Goal: Task Accomplishment & Management: Manage account settings

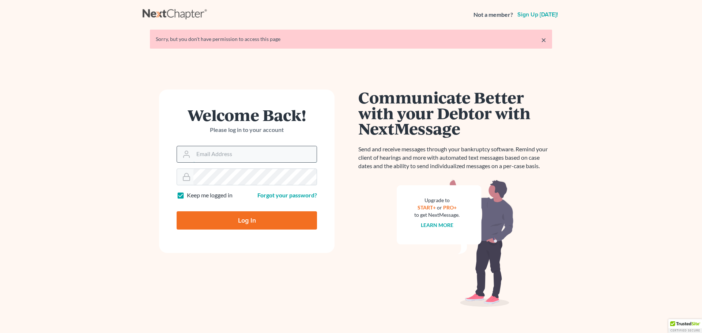
click at [209, 153] on input "Email Address" at bounding box center [254, 154] width 123 height 16
type input "[EMAIL_ADDRESS][DOMAIN_NAME]"
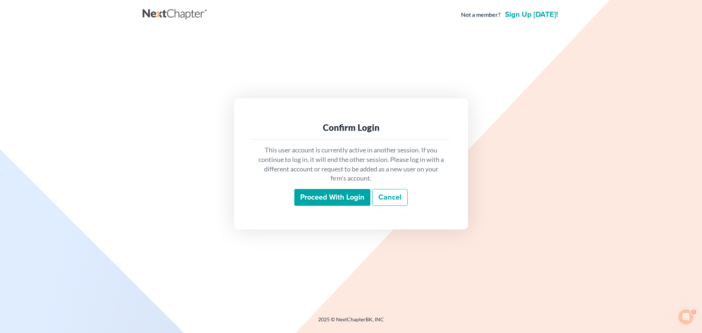
click at [316, 202] on input "Proceed with login" at bounding box center [332, 197] width 76 height 17
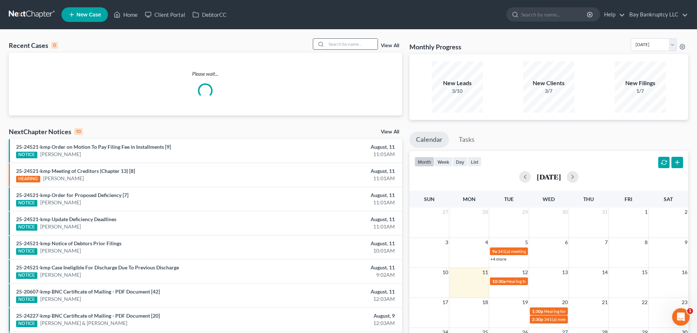
click at [361, 45] on input "search" at bounding box center [351, 44] width 51 height 11
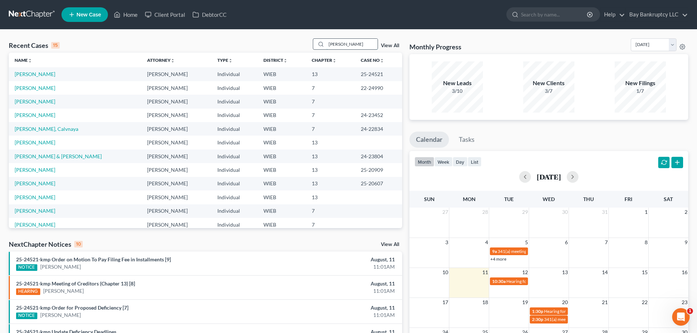
type input "[PERSON_NAME]"
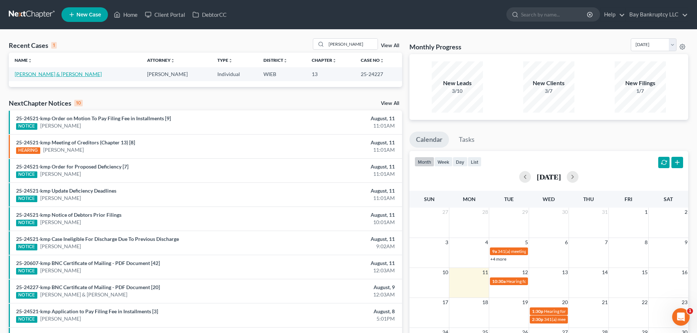
click at [43, 75] on link "[PERSON_NAME] & [PERSON_NAME]" at bounding box center [58, 74] width 87 height 6
select select "2"
select select "4"
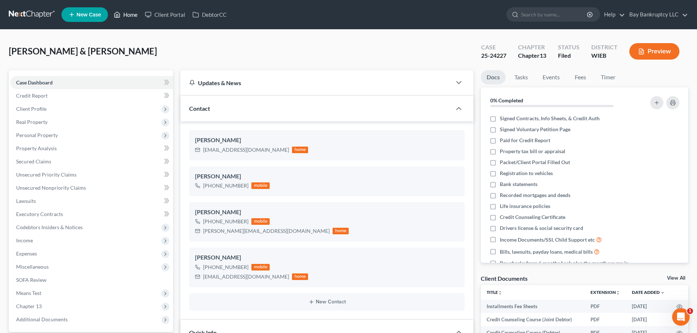
click at [129, 16] on link "Home" at bounding box center [125, 14] width 31 height 13
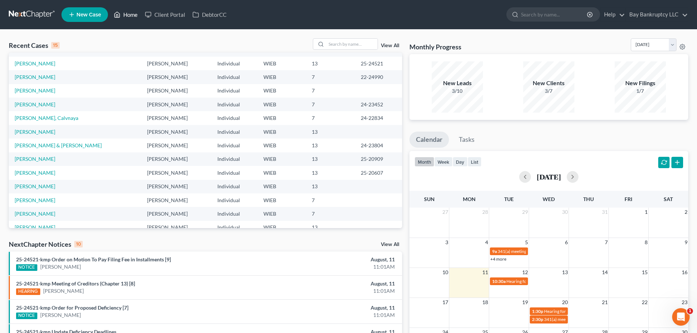
scroll to position [50, 0]
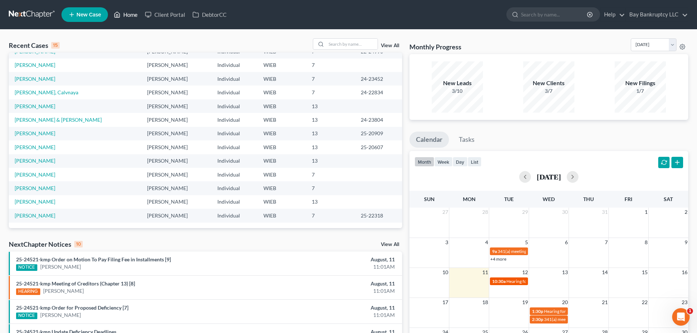
click at [510, 279] on span "Hearing for Jameka Carter" at bounding box center [534, 281] width 57 height 5
select select "Days"
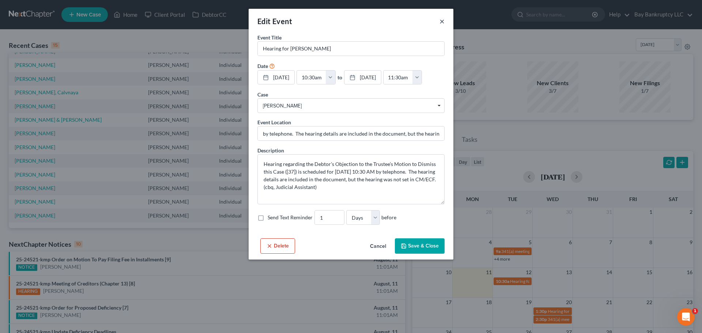
click at [441, 22] on button "×" at bounding box center [442, 21] width 5 height 9
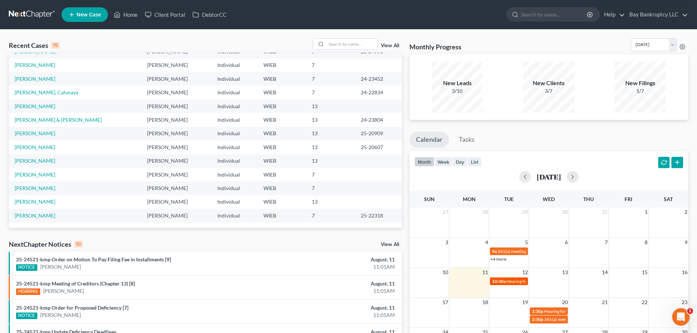
click at [513, 279] on span "Hearing for Jameka Carter" at bounding box center [534, 281] width 57 height 5
select select "Days"
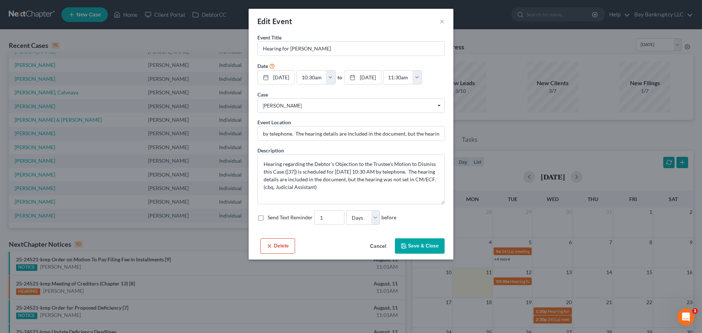
click at [283, 245] on button "Delete" at bounding box center [277, 245] width 35 height 15
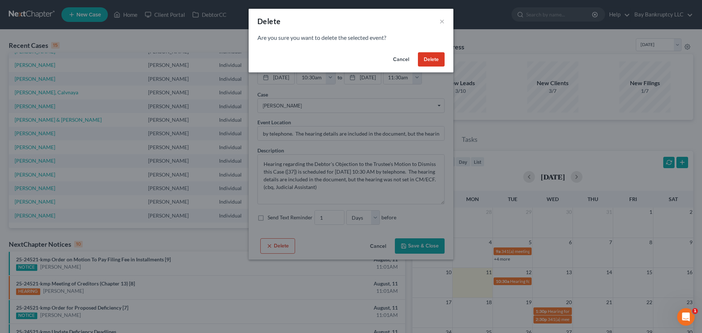
click at [433, 59] on button "Delete" at bounding box center [431, 59] width 27 height 15
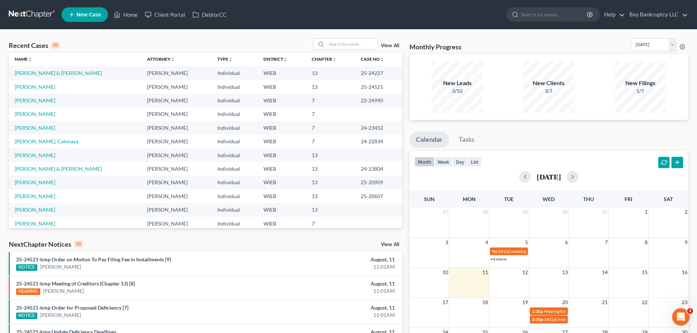
scroll to position [0, 0]
click at [52, 74] on link "Craig, Cory & Denise" at bounding box center [58, 74] width 87 height 6
select select "2"
select select "4"
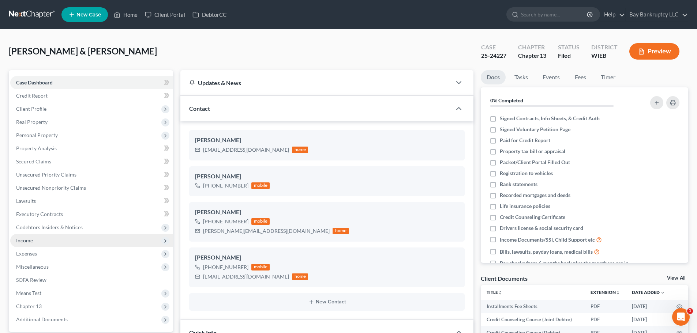
click at [44, 238] on span "Income" at bounding box center [91, 240] width 163 height 13
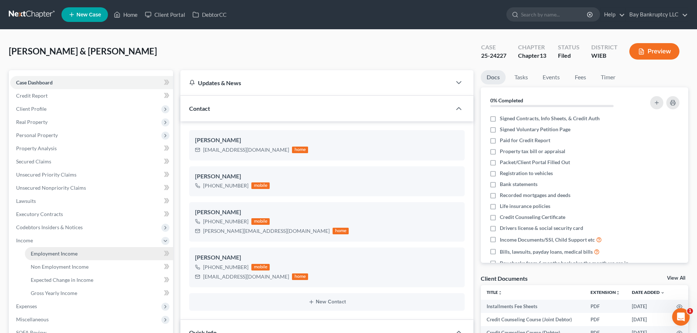
click at [48, 252] on span "Employment Income" at bounding box center [54, 254] width 47 height 6
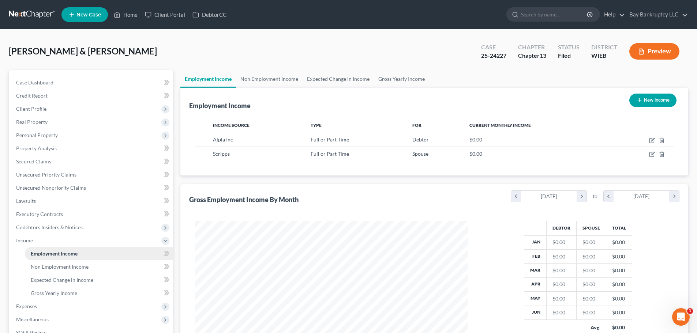
scroll to position [136, 287]
click at [180, 12] on link "Client Portal" at bounding box center [165, 14] width 48 height 13
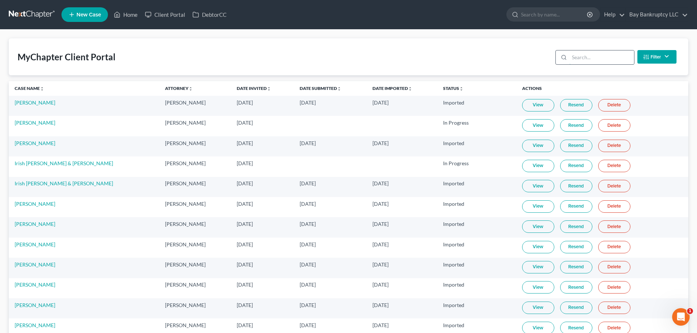
click at [583, 60] on input "search" at bounding box center [601, 57] width 65 height 14
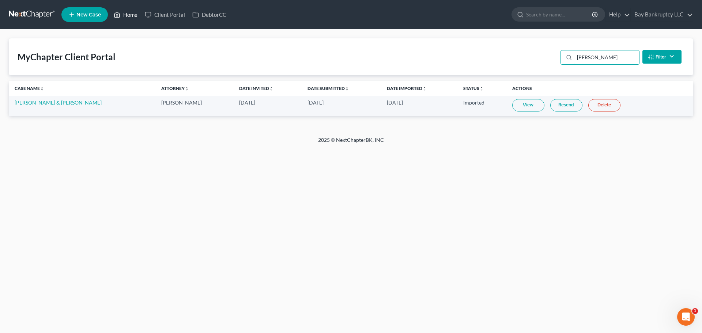
type input "craig"
click at [128, 13] on link "Home" at bounding box center [125, 14] width 31 height 13
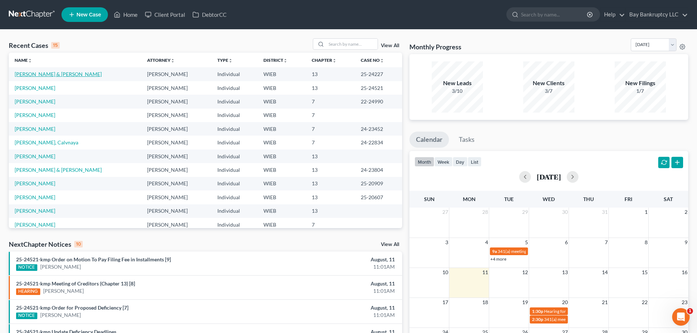
click at [27, 73] on link "Craig, Cory & Denise" at bounding box center [58, 74] width 87 height 6
select select "2"
select select "4"
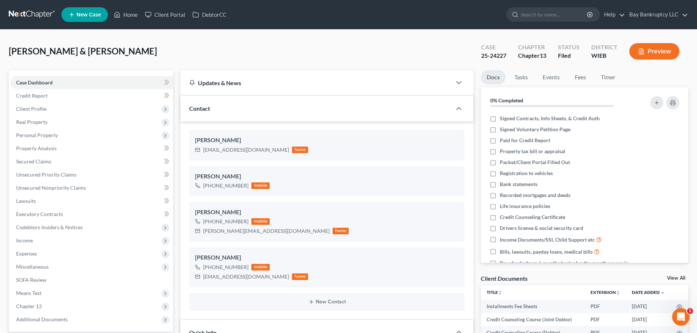
scroll to position [556, 0]
click at [34, 112] on span "Client Profile" at bounding box center [91, 108] width 163 height 13
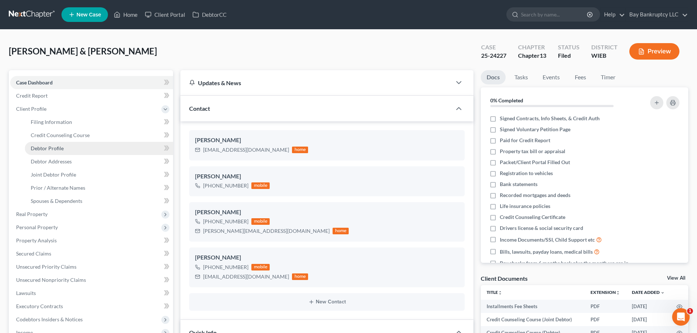
click at [41, 146] on span "Debtor Profile" at bounding box center [47, 148] width 33 height 6
select select "1"
select select "4"
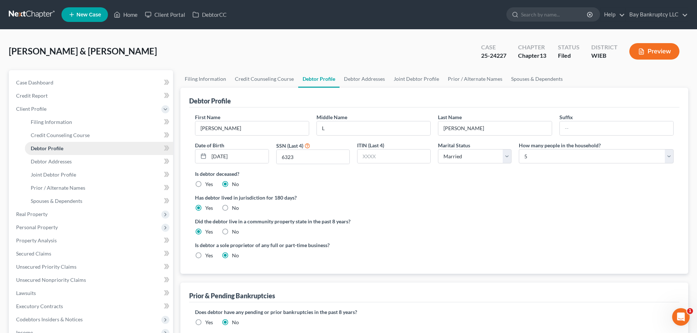
radio input "true"
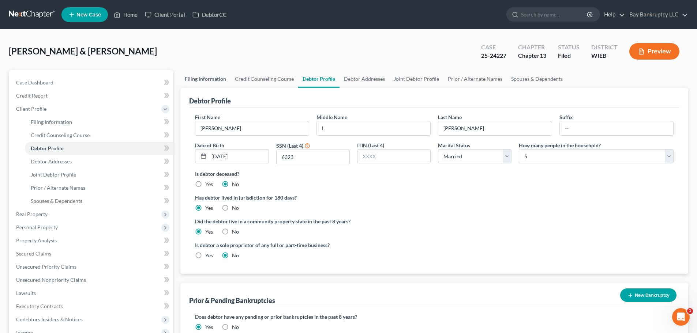
click at [209, 78] on link "Filing Information" at bounding box center [205, 79] width 50 height 18
select select "1"
select select "3"
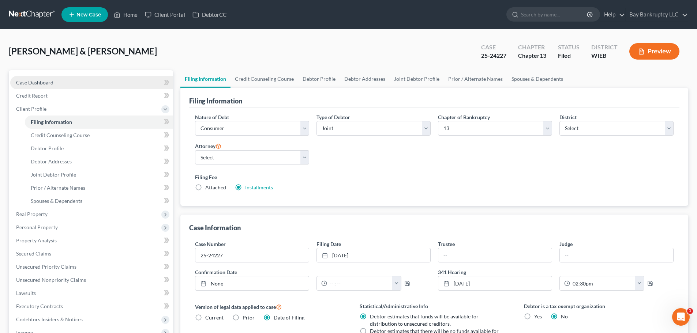
click at [45, 76] on link "Case Dashboard" at bounding box center [91, 82] width 163 height 13
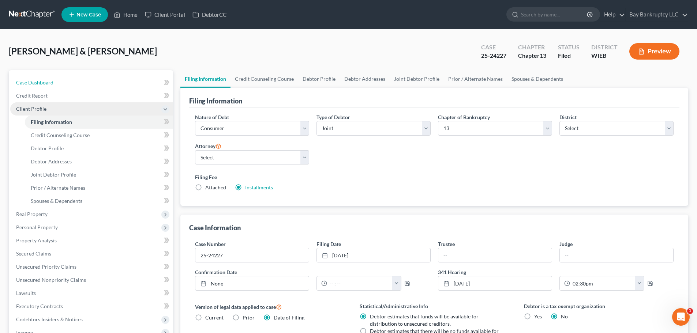
select select "4"
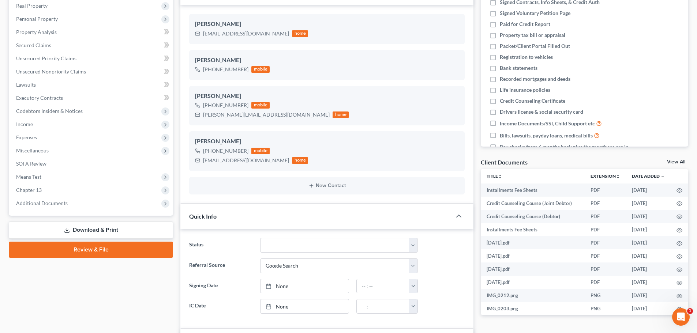
scroll to position [146, 0]
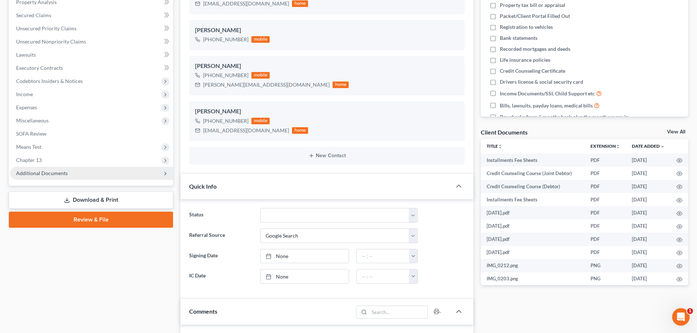
click at [42, 173] on span "Additional Documents" at bounding box center [42, 173] width 52 height 6
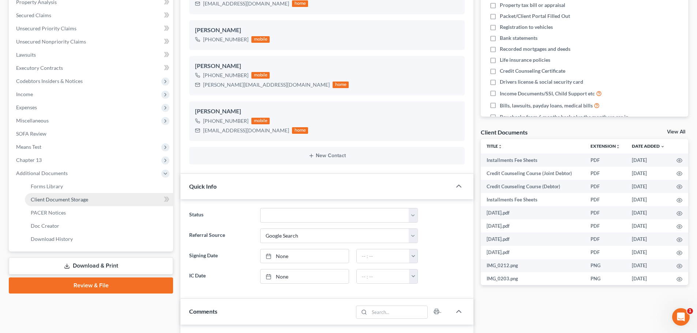
click at [55, 203] on link "Client Document Storage" at bounding box center [99, 199] width 148 height 13
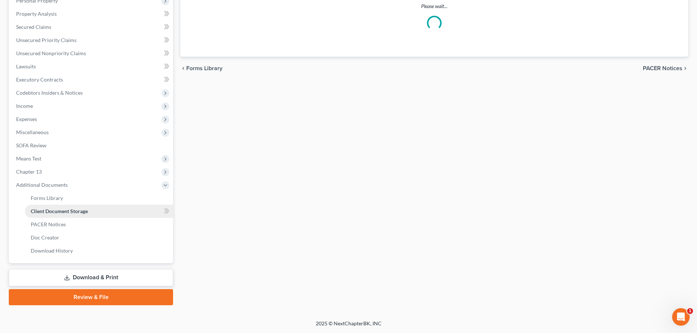
scroll to position [53, 0]
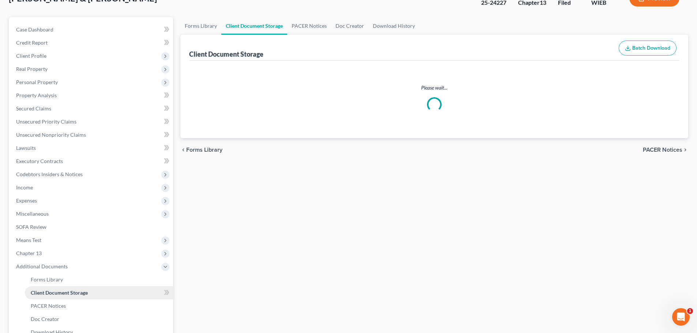
select select "0"
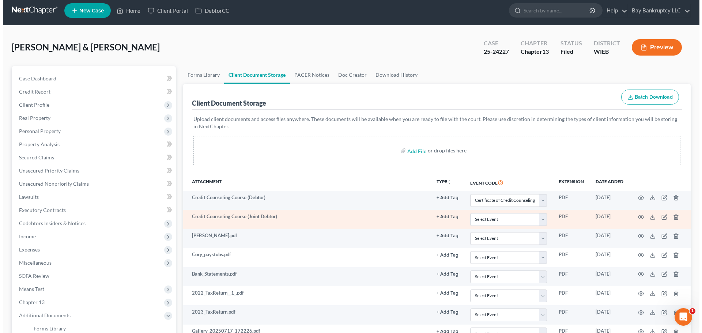
scroll to position [0, 0]
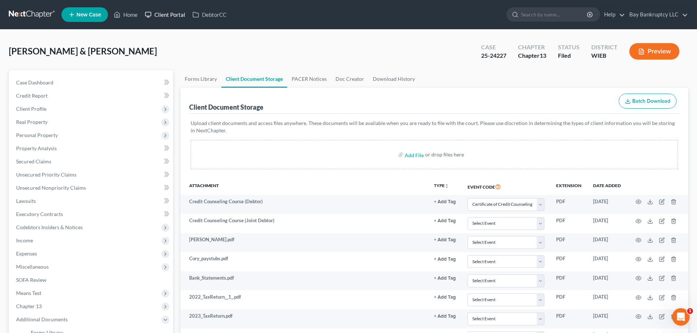
click at [174, 15] on link "Client Portal" at bounding box center [165, 14] width 48 height 13
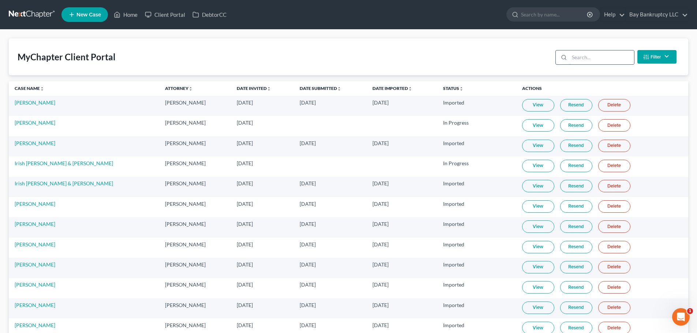
click at [577, 59] on input "search" at bounding box center [601, 57] width 65 height 14
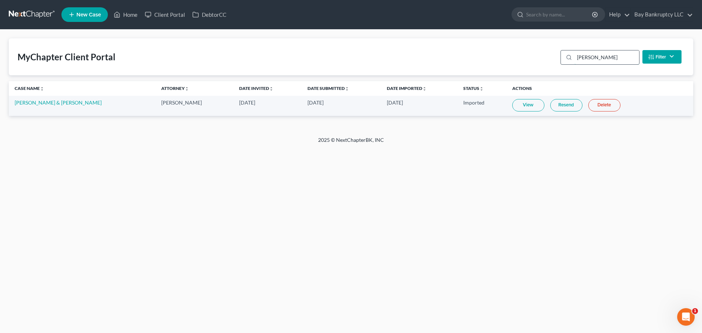
type input "craig"
click at [58, 102] on link "Cory Craig & Denise Craig" at bounding box center [58, 102] width 87 height 6
select select "4"
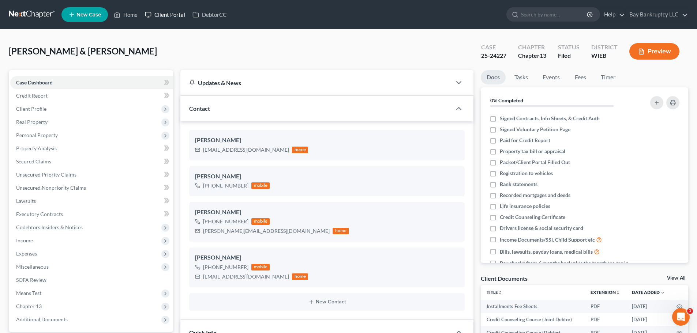
click at [170, 19] on link "Client Portal" at bounding box center [165, 14] width 48 height 13
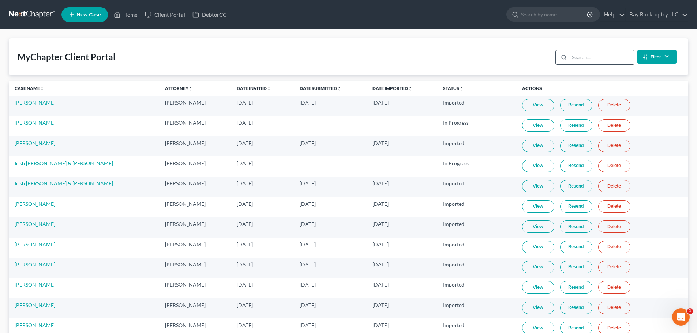
click at [580, 58] on input "search" at bounding box center [601, 57] width 65 height 14
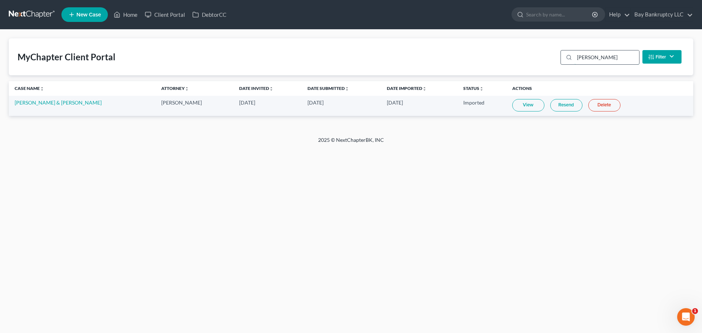
type input "craig"
click at [512, 101] on link "View" at bounding box center [528, 105] width 32 height 12
click at [44, 99] on link "Cory Craig & Denise Craig" at bounding box center [58, 102] width 87 height 6
select select "4"
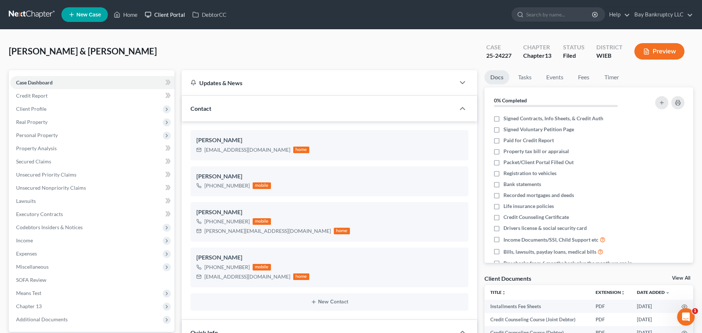
click at [171, 15] on link "Client Portal" at bounding box center [165, 14] width 48 height 13
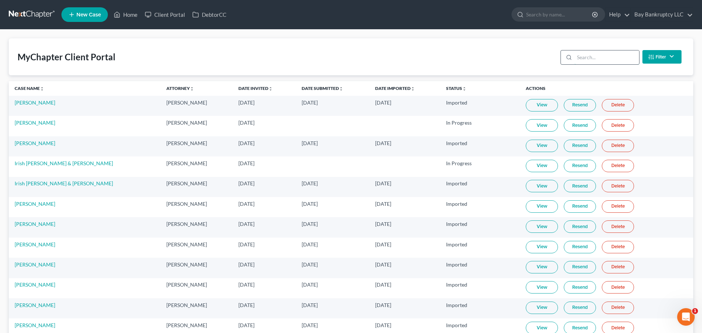
click at [599, 58] on input "search" at bounding box center [607, 57] width 65 height 14
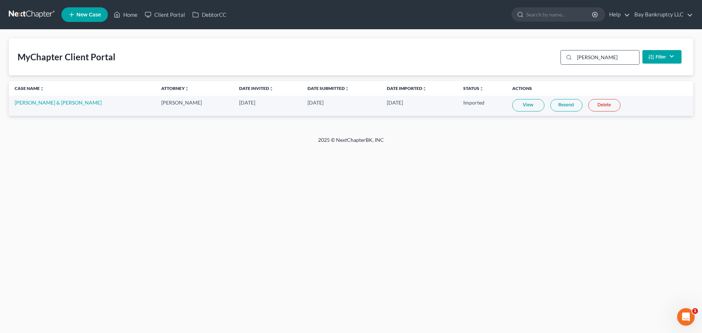
type input "craig"
click at [63, 103] on link "Cory Craig & Denise Craig" at bounding box center [58, 102] width 87 height 6
select select "2"
select select "4"
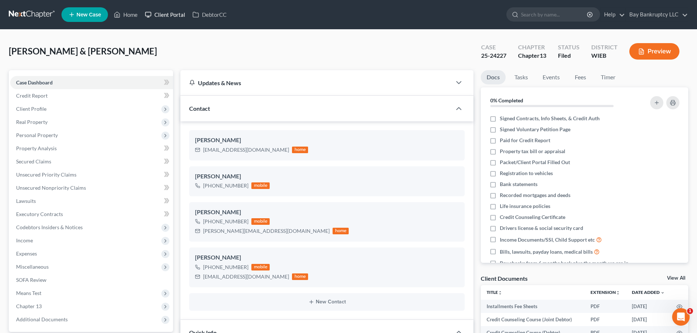
drag, startPoint x: 171, startPoint y: 12, endPoint x: 404, endPoint y: 52, distance: 236.3
click at [171, 12] on link "Client Portal" at bounding box center [165, 14] width 48 height 13
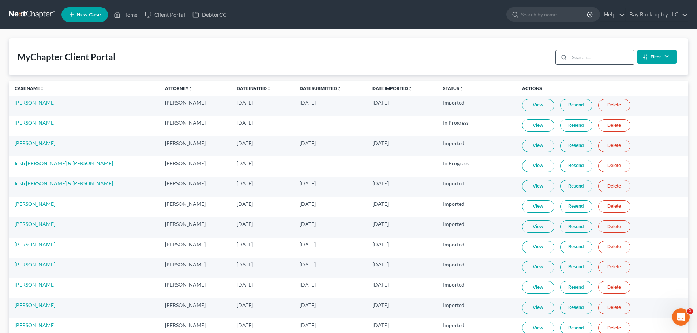
click at [588, 57] on input "search" at bounding box center [601, 57] width 65 height 14
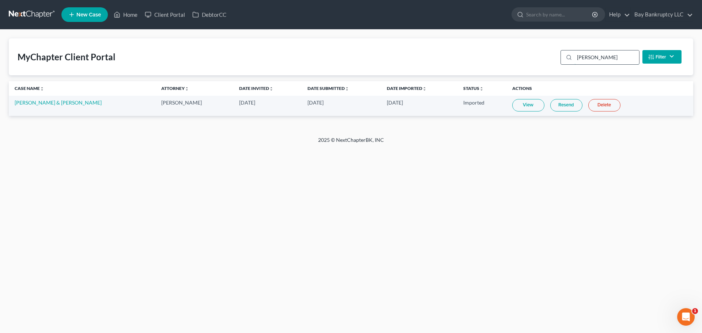
type input "craig"
click at [512, 105] on link "View" at bounding box center [528, 105] width 32 height 12
